Goal: Navigation & Orientation: Find specific page/section

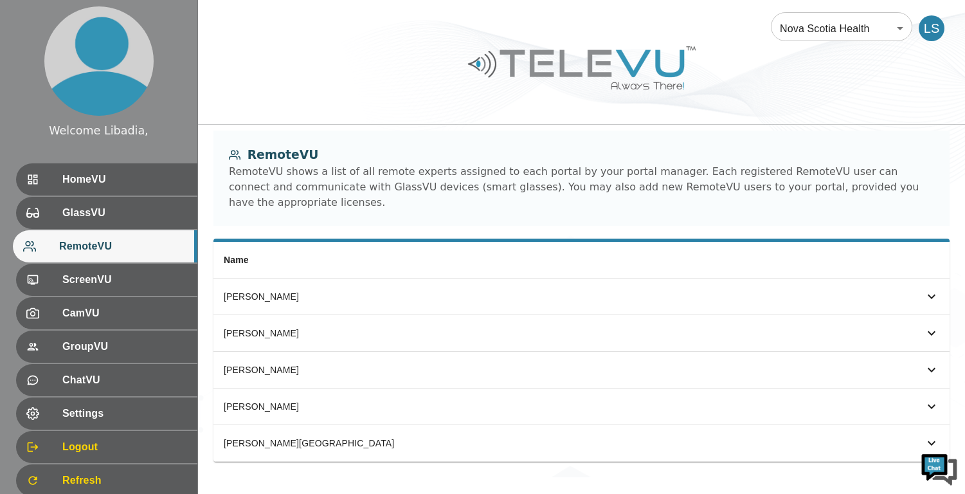
scroll to position [41, 0]
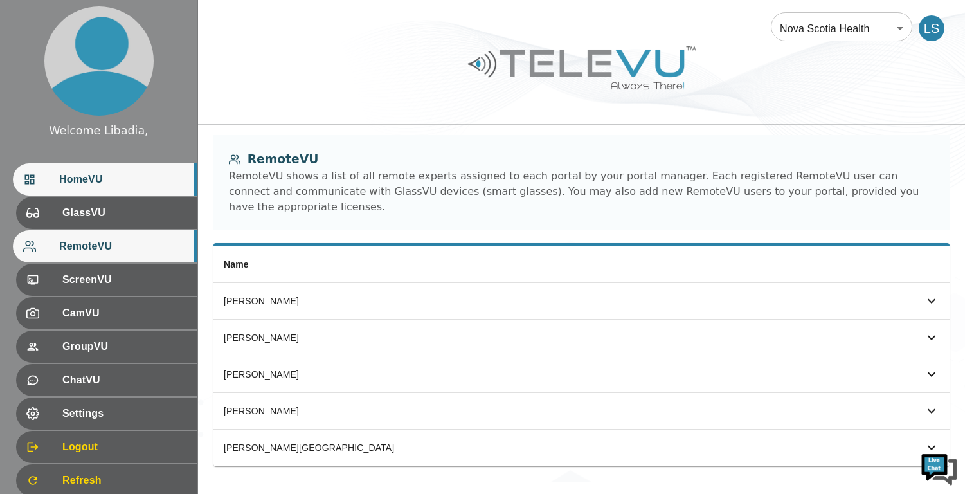
click at [74, 177] on span "HomeVU" at bounding box center [123, 179] width 128 height 15
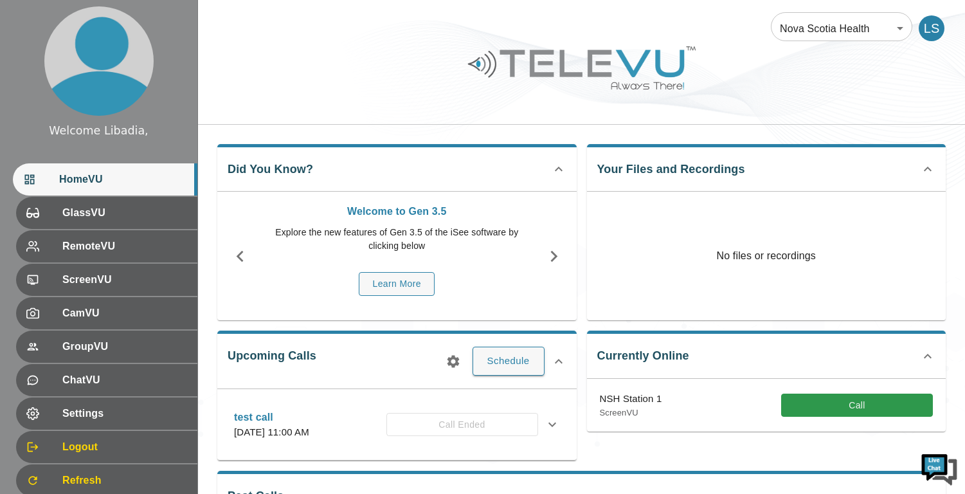
click at [559, 361] on icon at bounding box center [558, 361] width 15 height 15
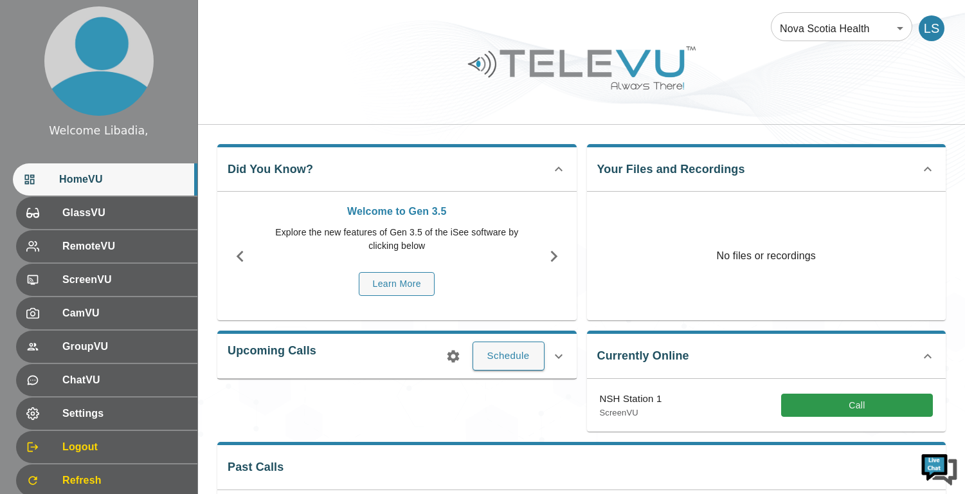
click at [559, 357] on icon at bounding box center [559, 356] width 8 height 5
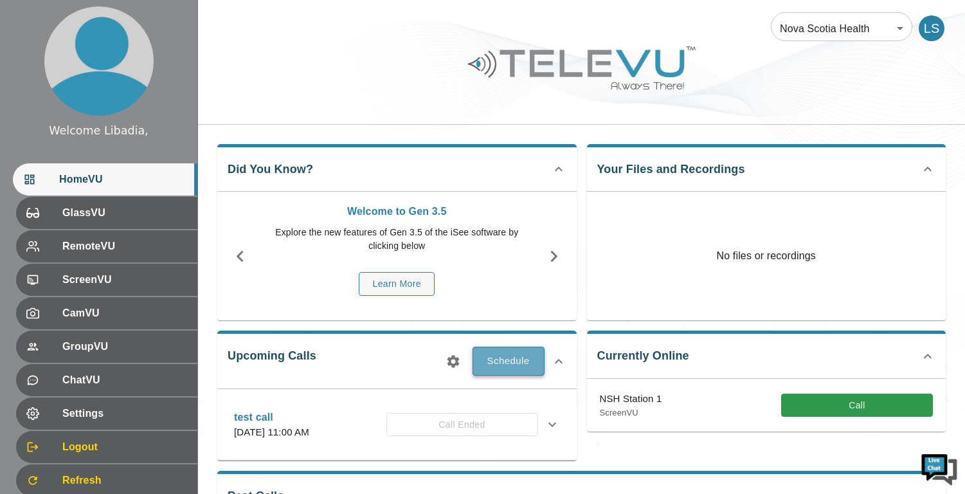
click at [497, 363] on button "Schedule" at bounding box center [509, 361] width 72 height 28
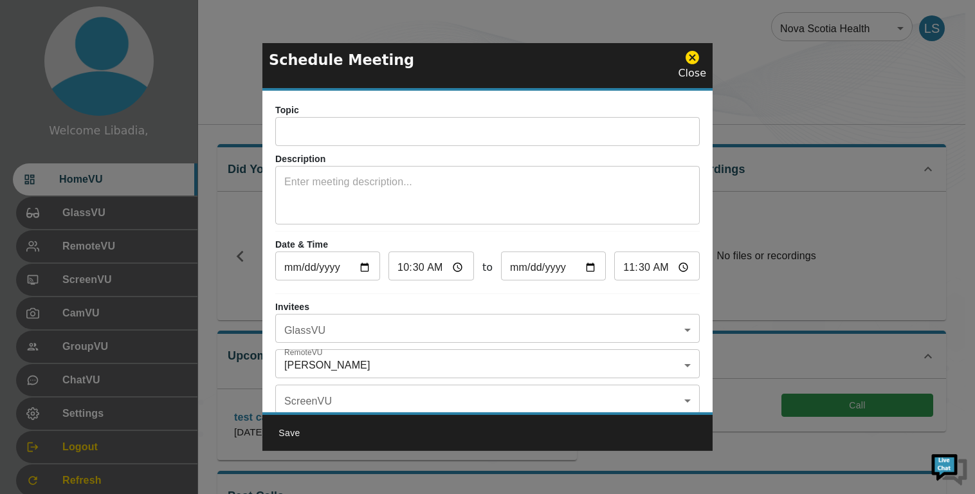
click at [690, 60] on icon at bounding box center [692, 58] width 14 height 14
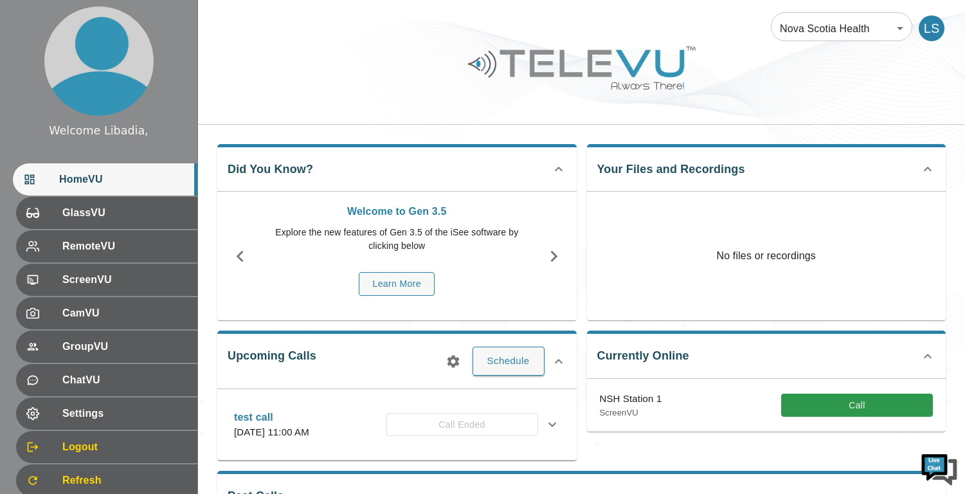
click at [826, 83] on div at bounding box center [581, 77] width 767 height 73
click at [932, 31] on div "LS" at bounding box center [932, 28] width 26 height 26
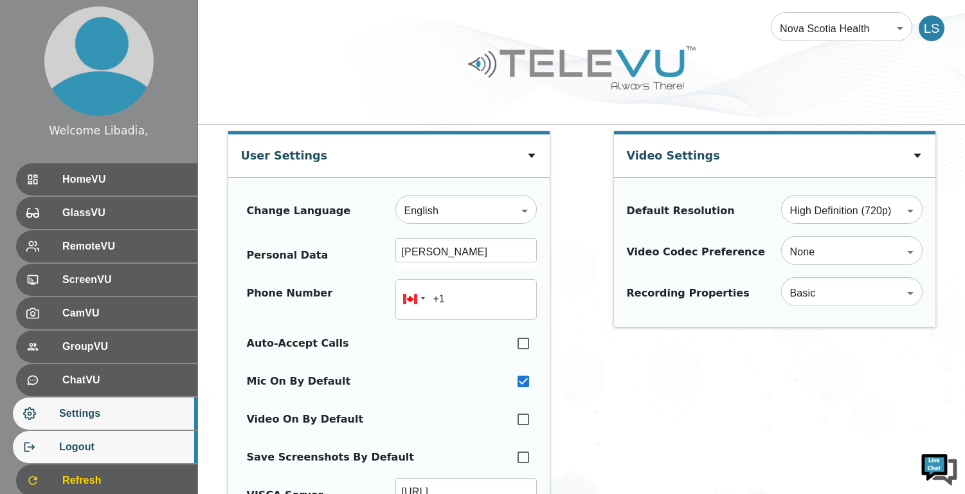
click at [77, 451] on span "Logout" at bounding box center [123, 446] width 128 height 15
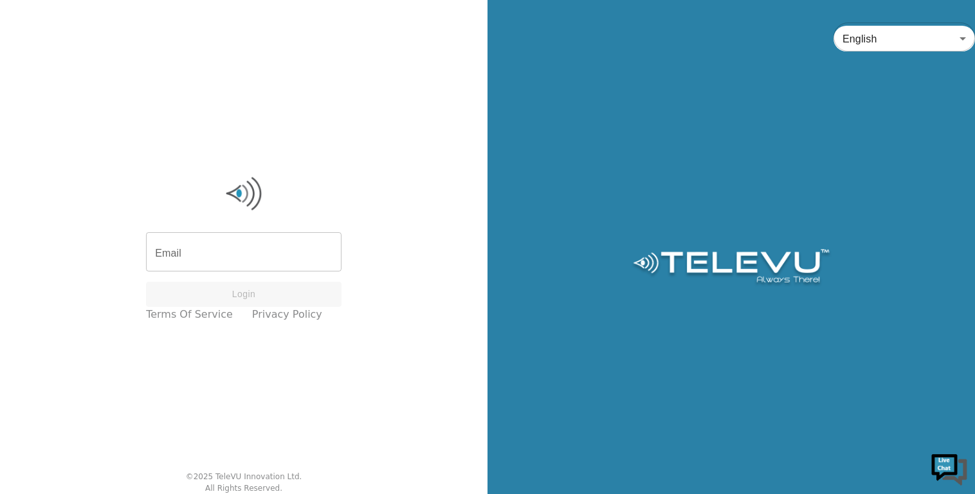
click at [228, 252] on input "Email" at bounding box center [243, 253] width 195 height 36
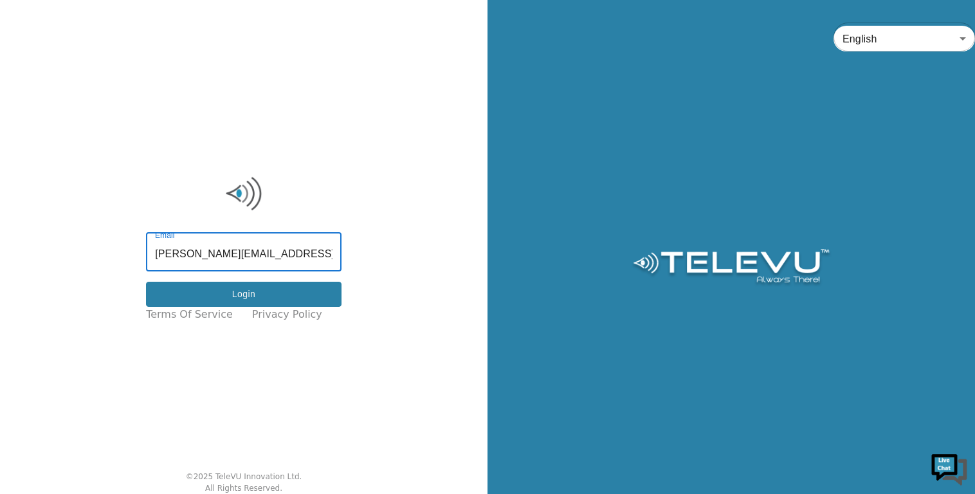
type input "[PERSON_NAME][EMAIL_ADDRESS][PERSON_NAME][DOMAIN_NAME]"
click at [243, 288] on button "Login" at bounding box center [243, 294] width 195 height 25
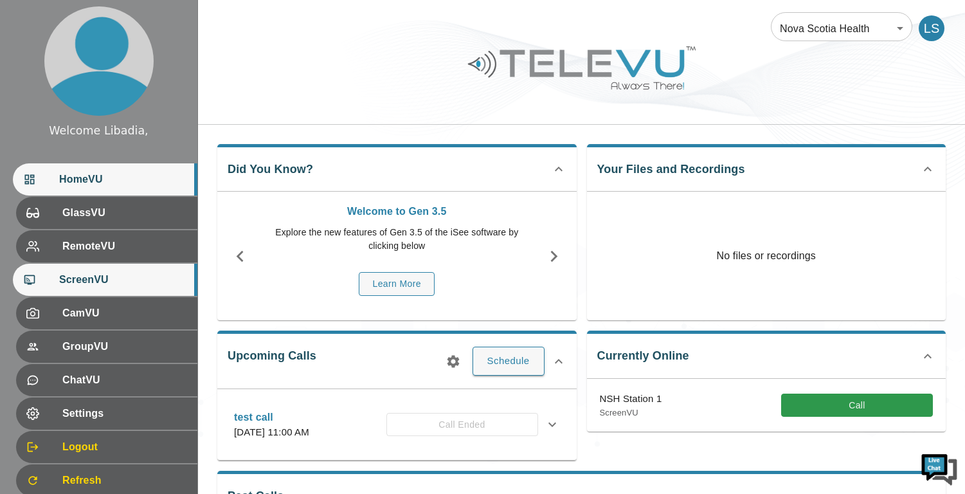
drag, startPoint x: 84, startPoint y: 279, endPoint x: 112, endPoint y: 282, distance: 28.5
click at [84, 278] on span "ScreenVU" at bounding box center [123, 279] width 128 height 15
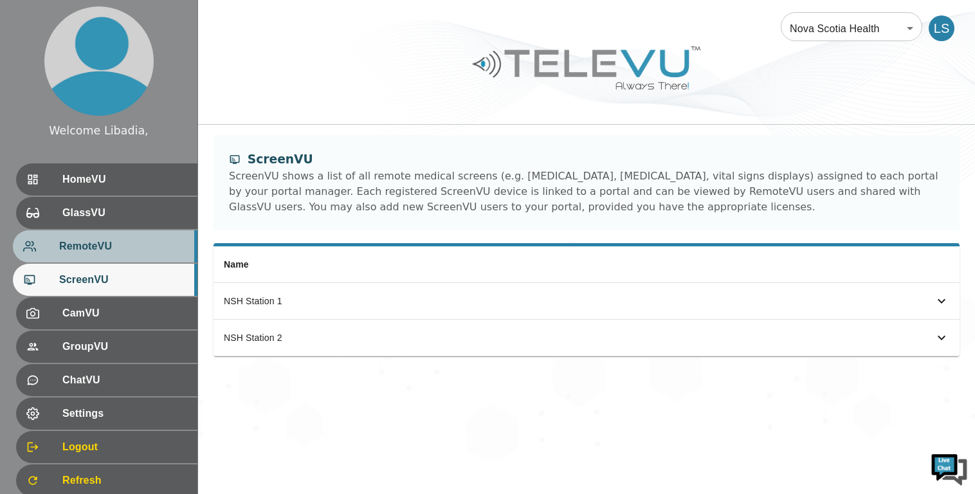
click at [84, 242] on span "RemoteVU" at bounding box center [123, 246] width 128 height 15
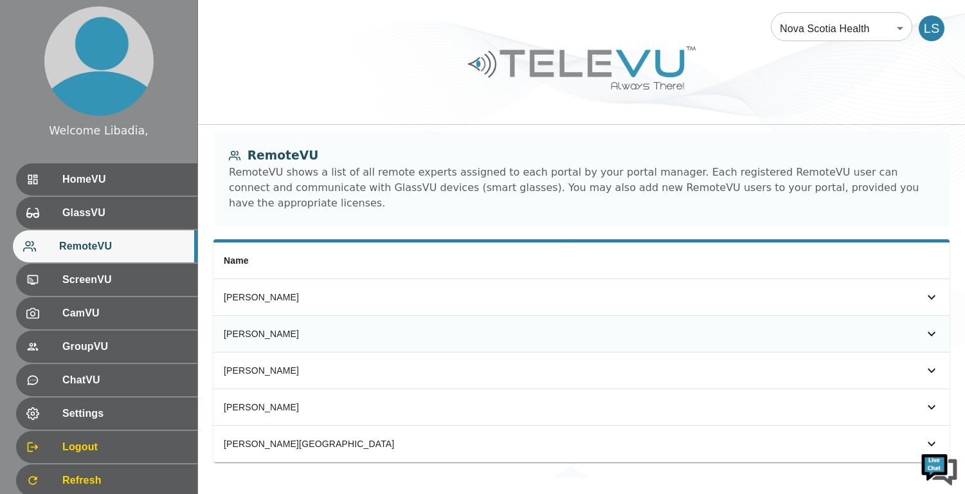
scroll to position [5, 0]
